Goal: Entertainment & Leisure: Consume media (video, audio)

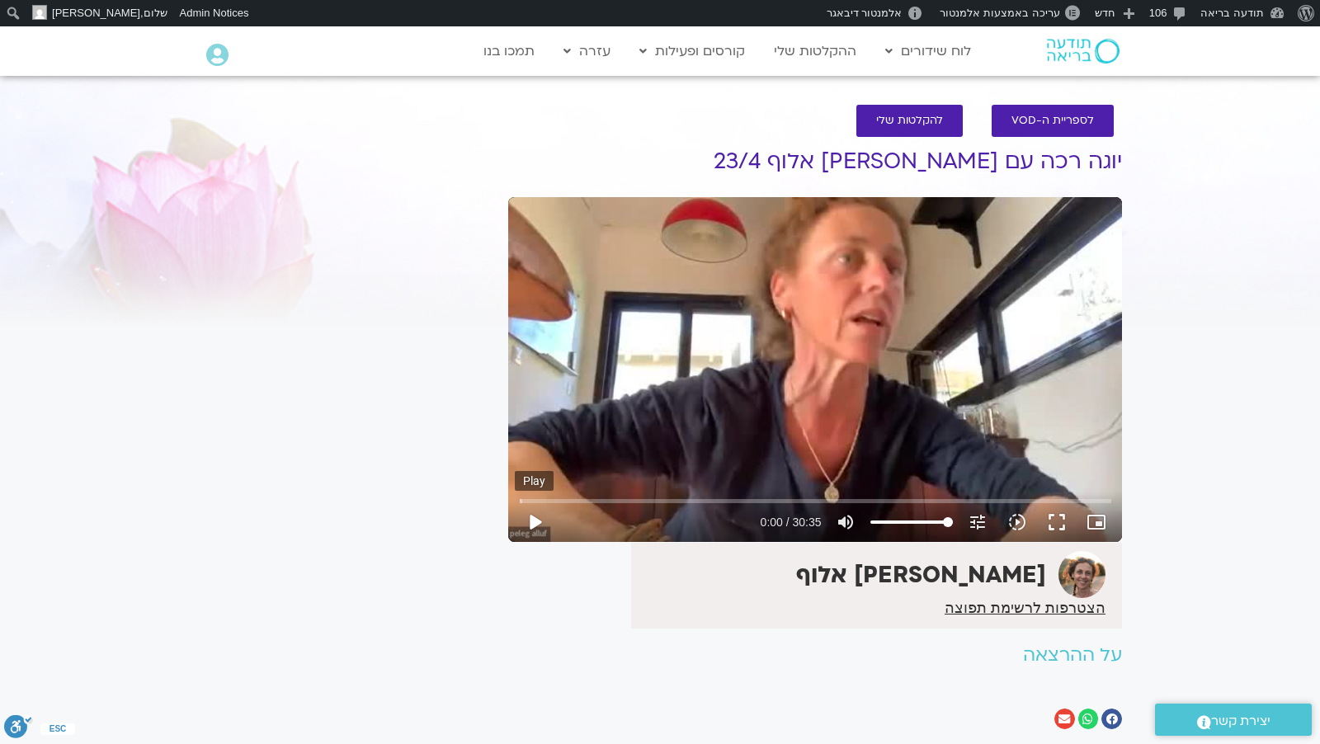
click at [536, 522] on button "play_arrow" at bounding box center [535, 523] width 40 height 40
click at [626, 501] on input "Seek" at bounding box center [816, 501] width 592 height 10
click at [774, 498] on input "Seek" at bounding box center [816, 501] width 592 height 10
click at [719, 500] on input "Seek" at bounding box center [816, 501] width 592 height 10
click at [533, 519] on button "pause" at bounding box center [535, 523] width 40 height 40
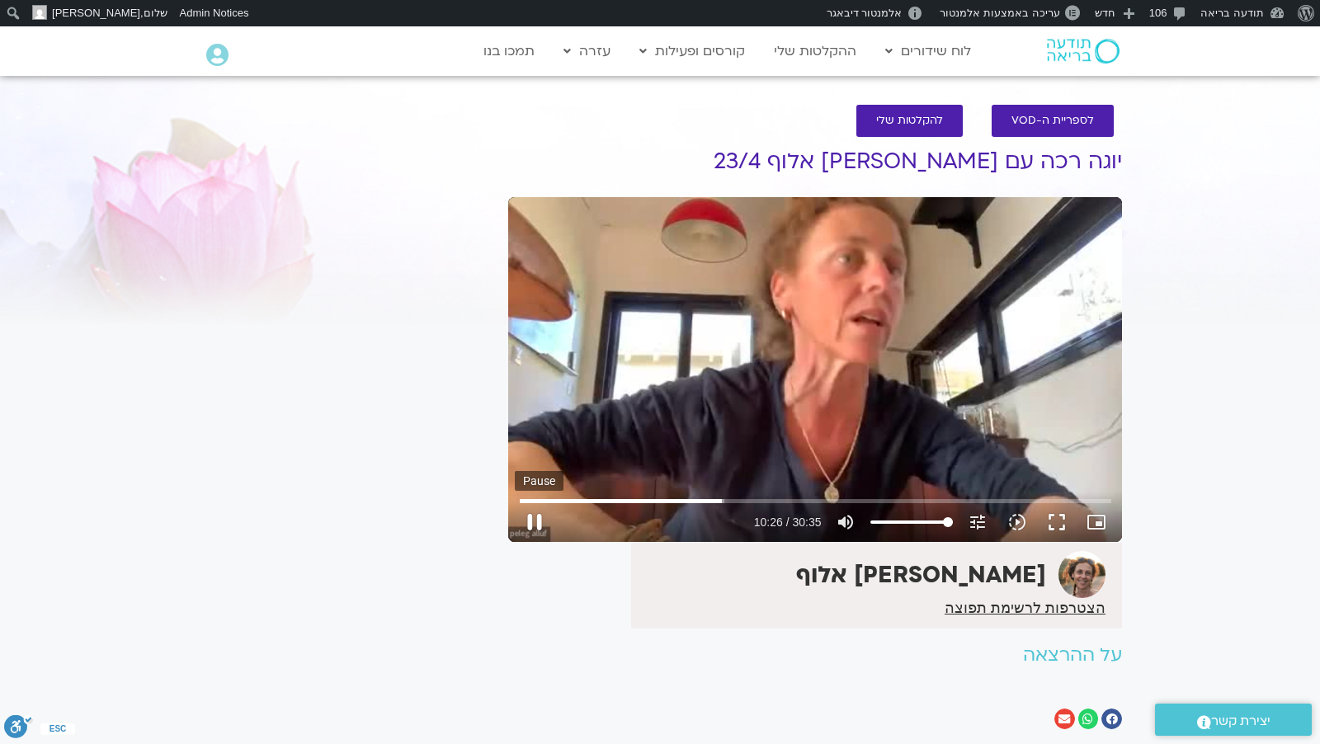
type input "626.412289"
click at [1067, 49] on img at bounding box center [1083, 51] width 73 height 25
click at [1066, 49] on img at bounding box center [1083, 51] width 73 height 25
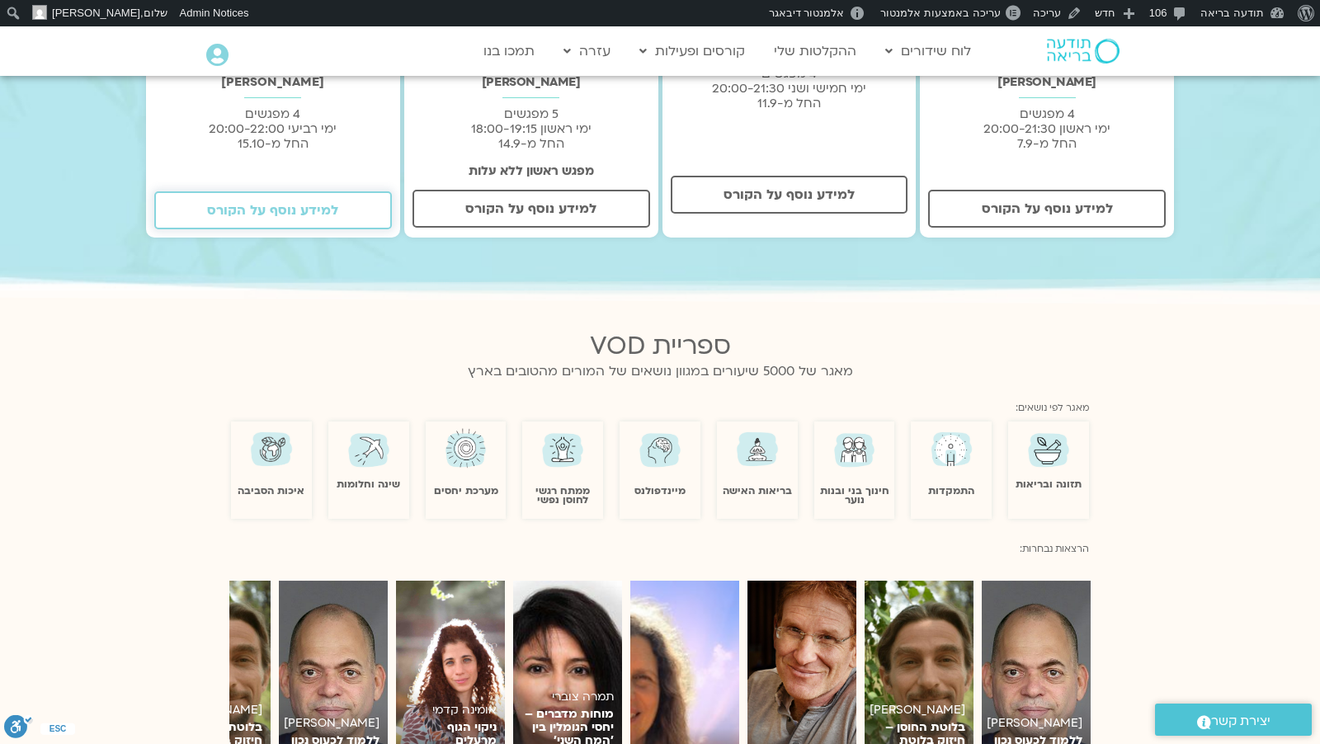
click at [366, 203] on span "למידע נוסף על הקורס" at bounding box center [273, 210] width 195 height 15
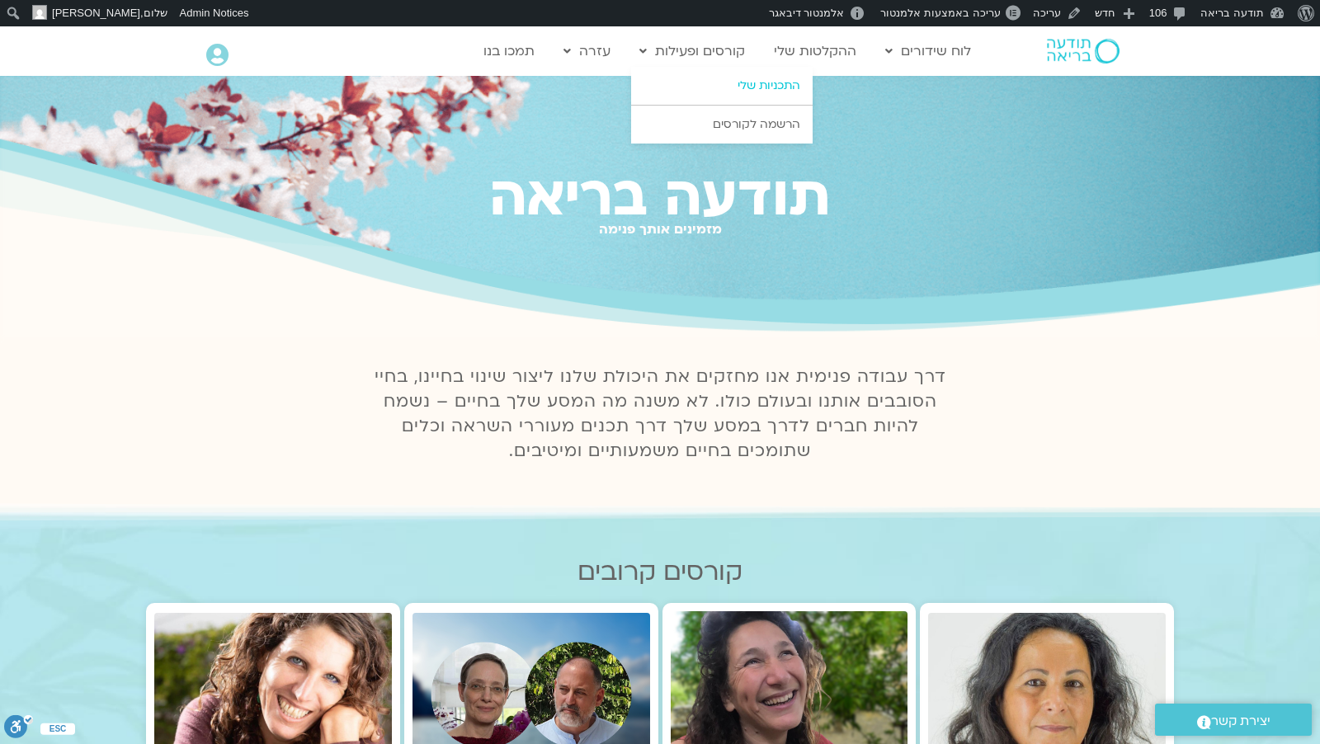
click at [715, 87] on link "התכניות שלי" at bounding box center [722, 86] width 182 height 38
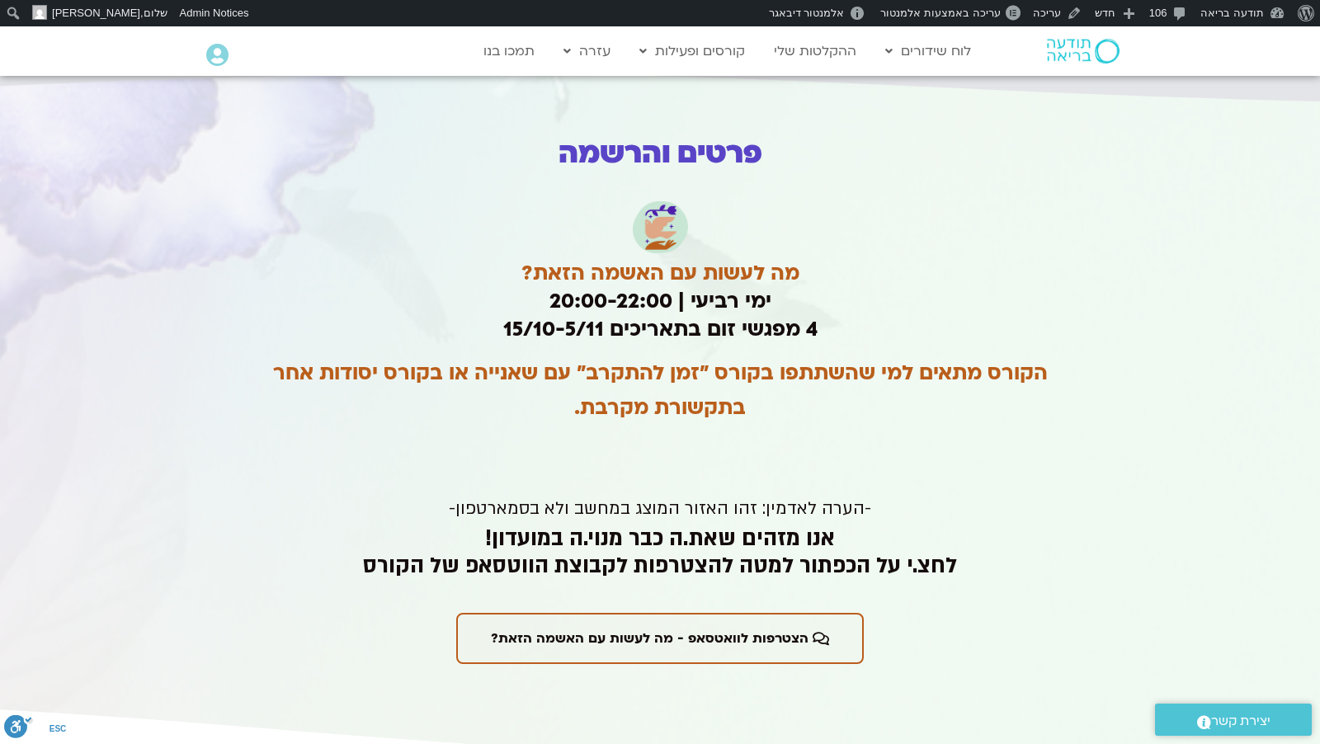
scroll to position [3076, 0]
